Goal: Information Seeking & Learning: Compare options

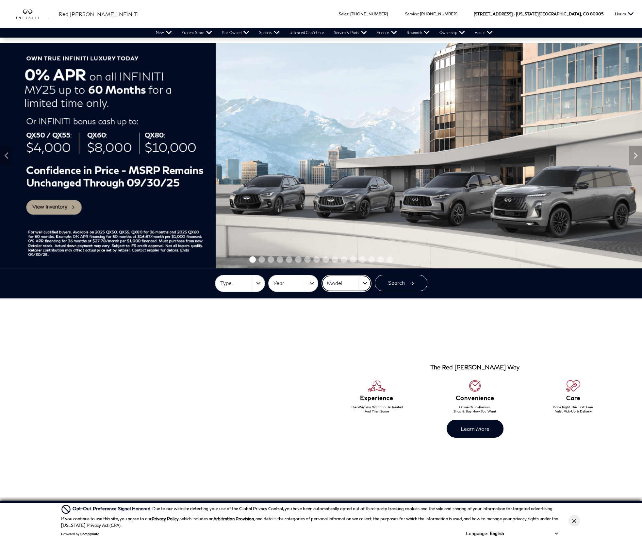
click at [344, 281] on span "Model" at bounding box center [342, 283] width 31 height 11
click at [336, 329] on span "QX80" at bounding box center [334, 331] width 13 height 6
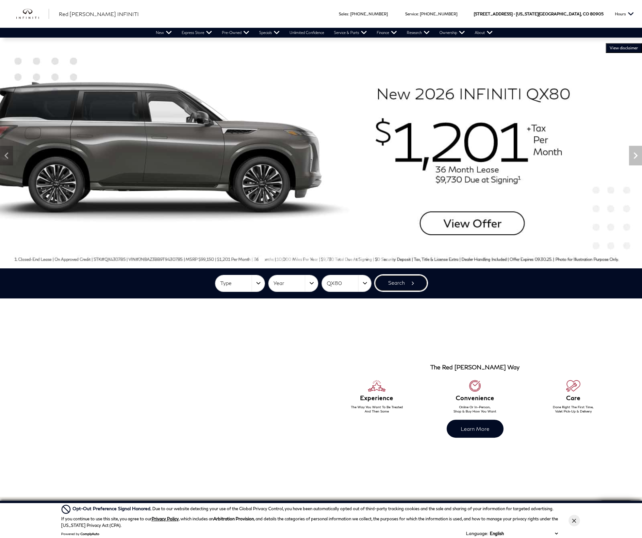
click at [394, 285] on button "Search" at bounding box center [401, 283] width 53 height 16
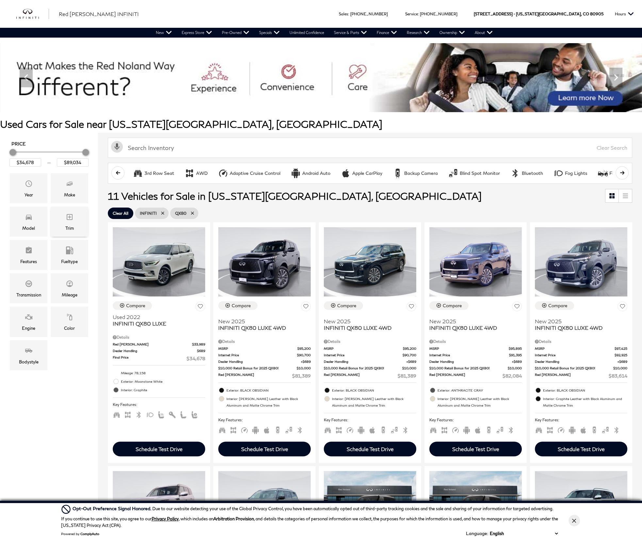
click at [72, 220] on icon "Trim" at bounding box center [70, 217] width 8 height 8
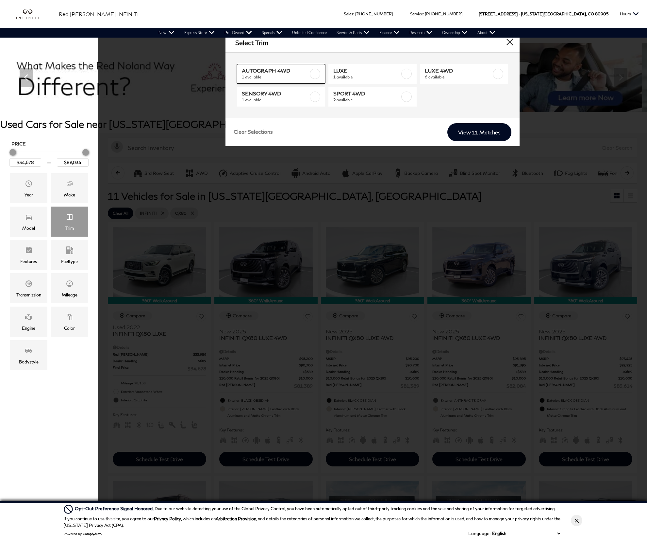
click at [291, 71] on span "AUTOGRAPH 4WD" at bounding box center [275, 70] width 67 height 7
checkbox input "true"
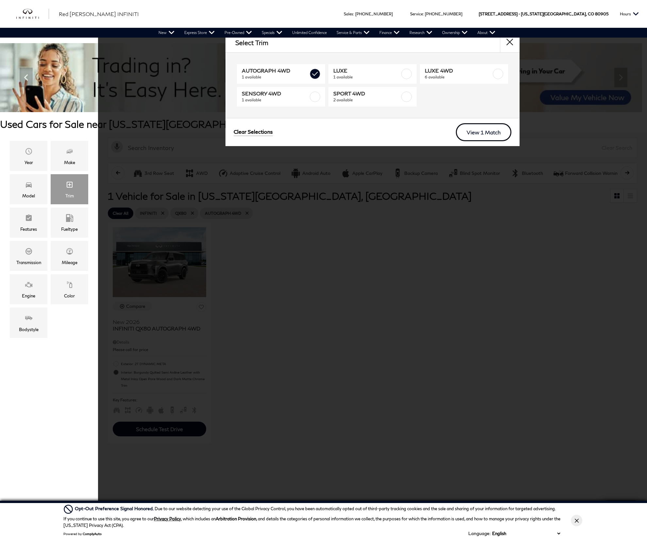
click at [483, 132] on link "View 1 Match" at bounding box center [484, 132] width 56 height 18
